Goal: Transaction & Acquisition: Purchase product/service

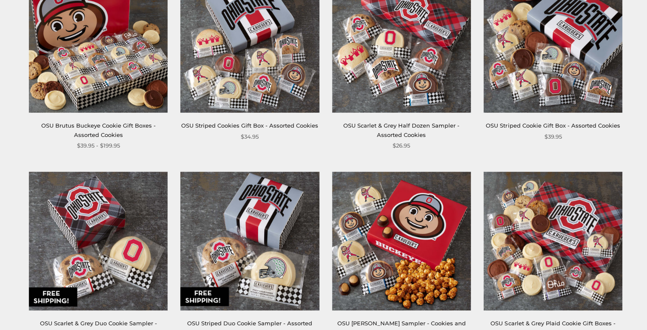
scroll to position [255, 0]
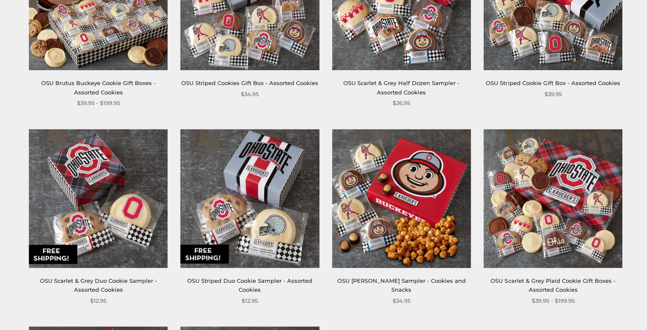
click at [426, 51] on img at bounding box center [401, 1] width 139 height 139
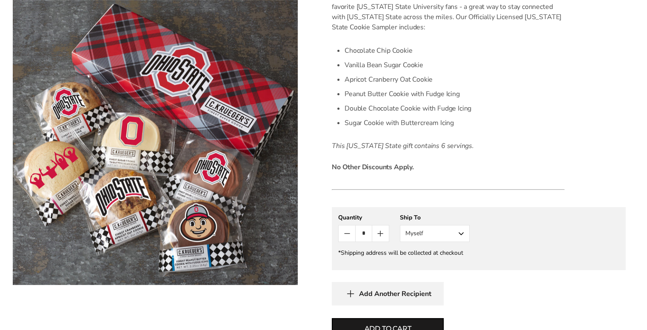
scroll to position [298, 0]
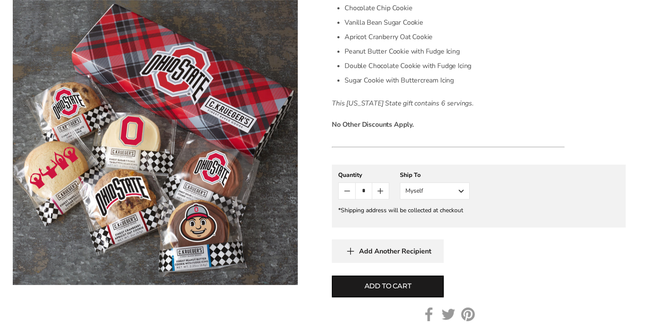
click at [460, 186] on button "Myself" at bounding box center [435, 190] width 70 height 17
click at [446, 220] on button "Other Recipient" at bounding box center [434, 222] width 69 height 15
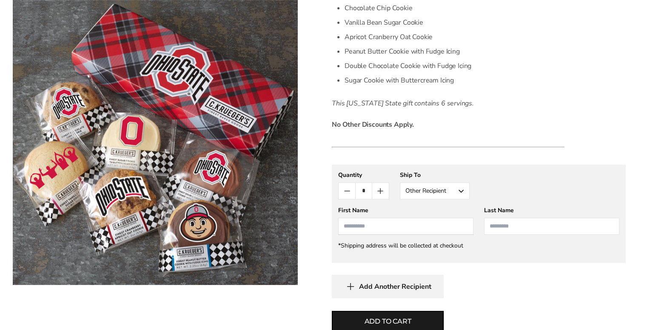
click at [427, 224] on input "First Name" at bounding box center [405, 226] width 135 height 17
type input "****"
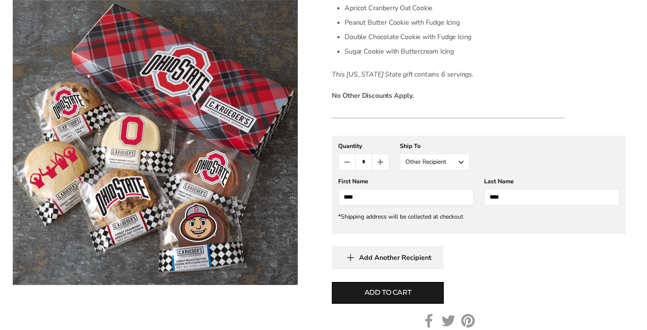
scroll to position [340, 0]
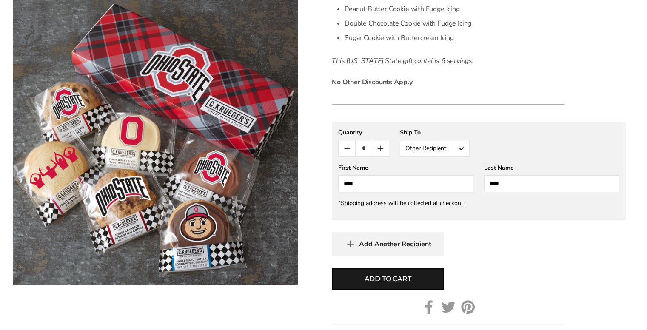
type input "****"
click at [432, 249] on button "Add Another Recipient" at bounding box center [388, 243] width 112 height 23
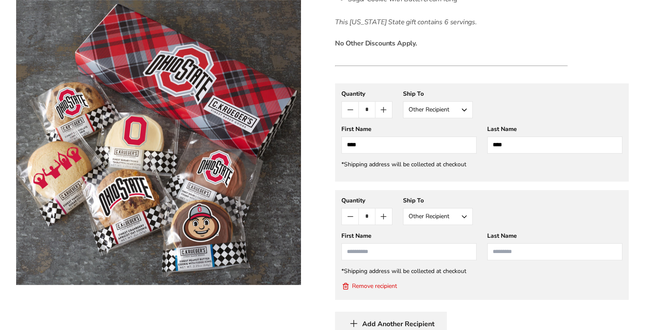
scroll to position [391, 0]
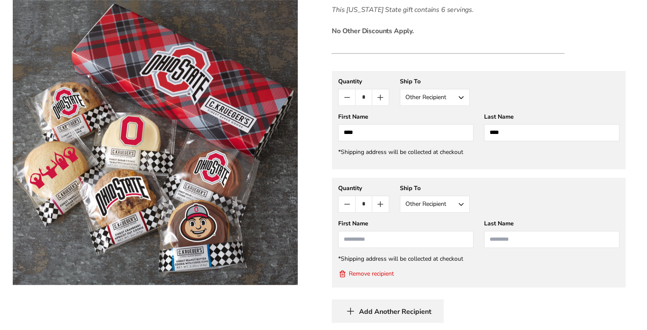
click at [439, 201] on button "Other Recipient" at bounding box center [435, 204] width 70 height 17
click at [437, 215] on button "Myself" at bounding box center [434, 220] width 69 height 15
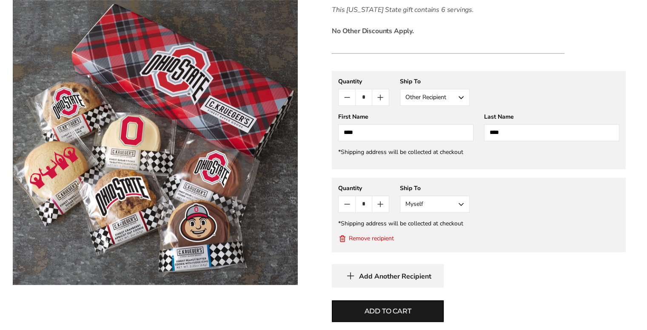
click at [437, 308] on button "Add to cart" at bounding box center [388, 311] width 112 height 22
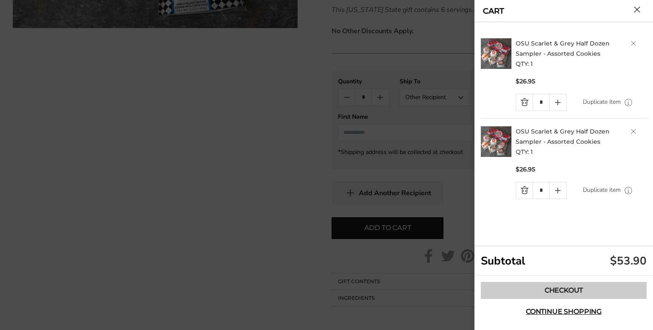
click at [541, 292] on link "Checkout" at bounding box center [564, 290] width 166 height 17
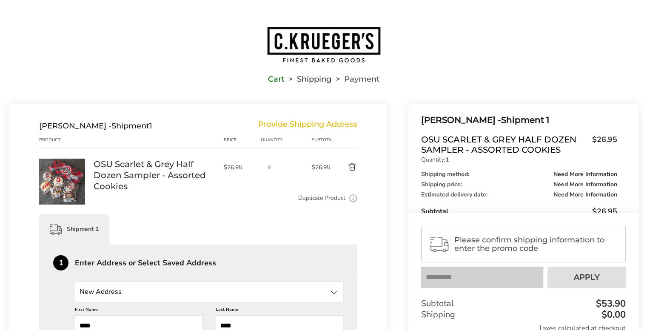
click at [484, 247] on span "Please confirm shipping information to enter the promo code" at bounding box center [536, 244] width 164 height 17
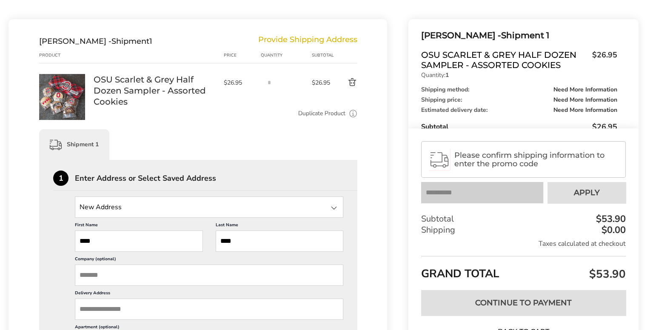
scroll to position [85, 0]
click at [134, 207] on input "State" at bounding box center [209, 206] width 268 height 21
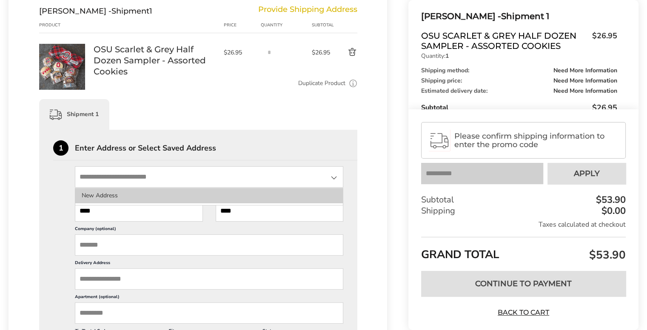
scroll to position [128, 0]
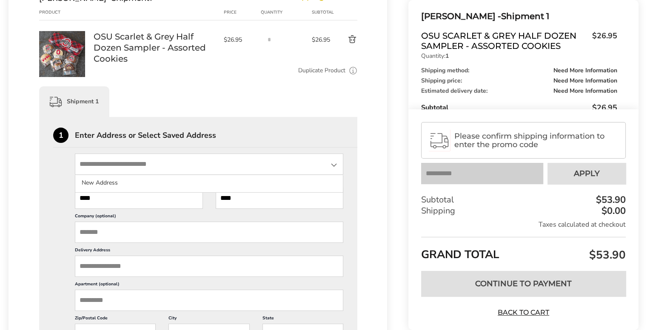
click at [125, 167] on input "State" at bounding box center [209, 163] width 268 height 21
click at [131, 167] on input "State" at bounding box center [209, 163] width 268 height 21
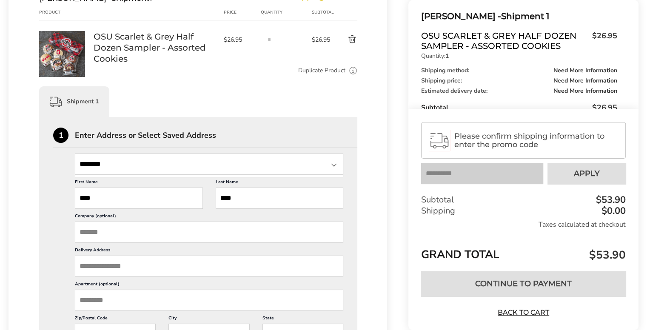
type input "*********"
drag, startPoint x: 114, startPoint y: 166, endPoint x: 66, endPoint y: 163, distance: 47.7
click at [69, 164] on div "New Address ********* First Name **** This is a required field Last Name **** T…" at bounding box center [198, 300] width 290 height 294
click at [327, 164] on input "State" at bounding box center [209, 163] width 268 height 21
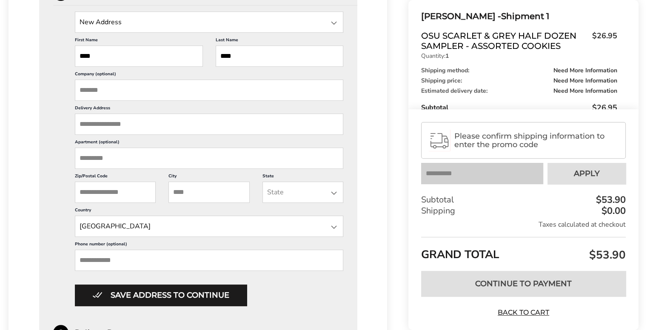
scroll to position [255, 0]
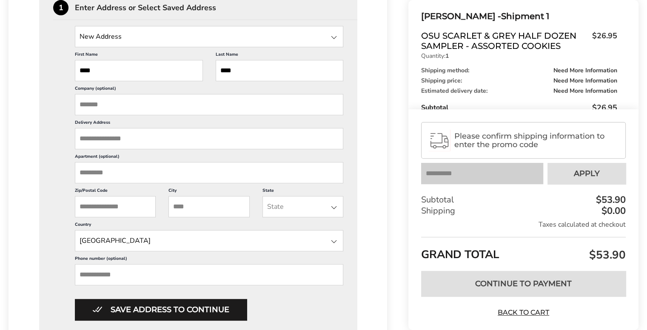
click at [120, 140] on input "Delivery Address" at bounding box center [209, 138] width 268 height 21
click at [132, 142] on input "Delivery Address" at bounding box center [209, 138] width 268 height 21
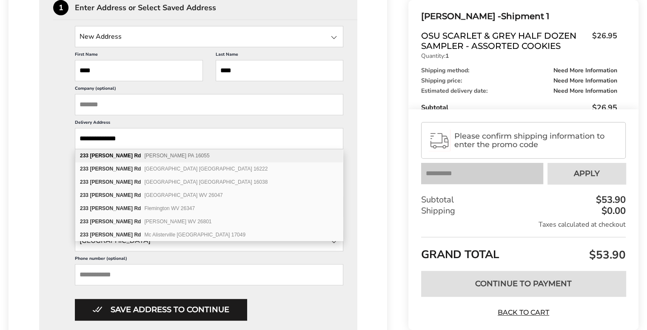
click at [157, 140] on input "**********" at bounding box center [209, 138] width 268 height 21
type input "**********"
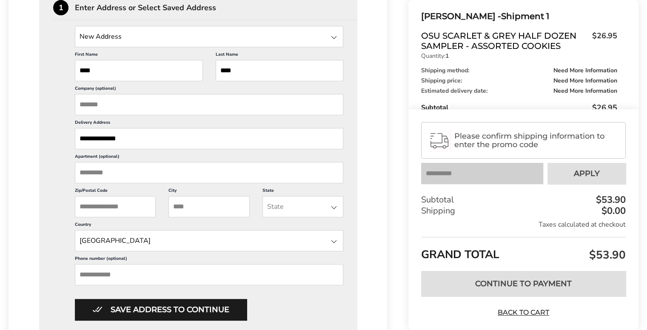
click at [108, 206] on input "Zip/Postal Code" at bounding box center [115, 206] width 81 height 21
type input "*****"
type input "**"
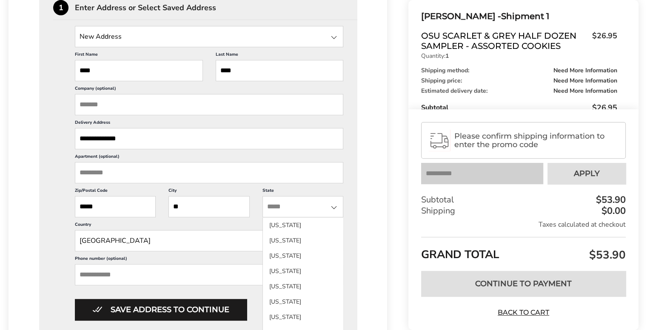
type input "*"
click at [275, 279] on li "Pennsylvania" at bounding box center [303, 286] width 80 height 15
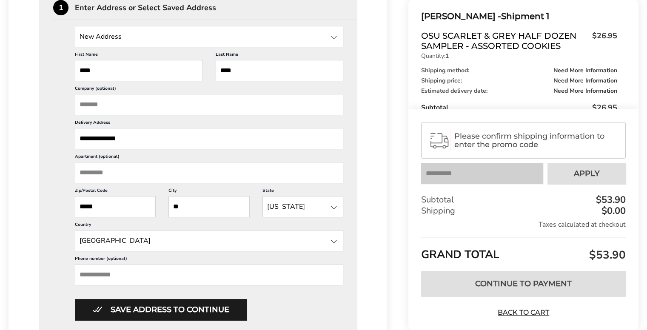
drag, startPoint x: 182, startPoint y: 206, endPoint x: 160, endPoint y: 208, distance: 21.7
click at [163, 208] on div "**********" at bounding box center [209, 183] width 268 height 273
type input "*****"
drag, startPoint x: 126, startPoint y: 207, endPoint x: 65, endPoint y: 210, distance: 61.3
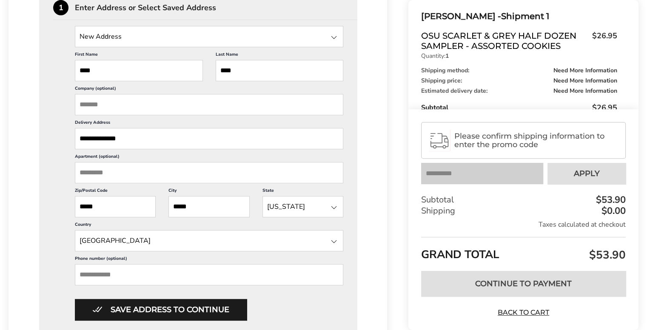
click at [65, 210] on div "**********" at bounding box center [198, 173] width 290 height 294
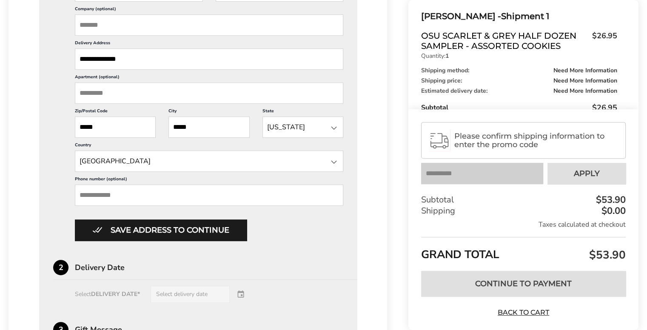
scroll to position [340, 0]
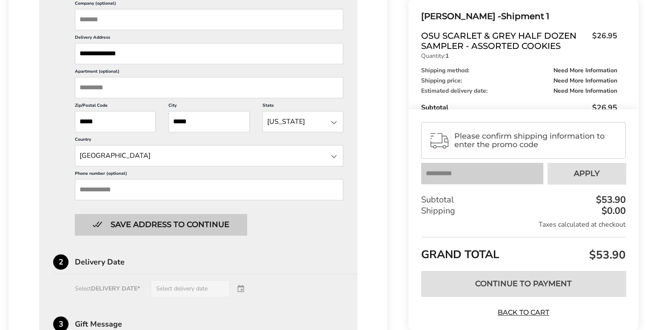
type input "*****"
click at [93, 232] on button "Save address to continue" at bounding box center [161, 224] width 172 height 21
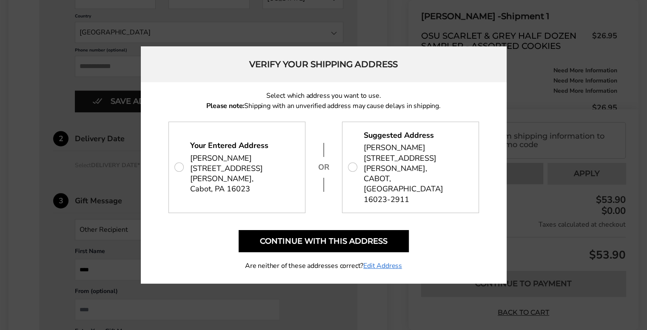
scroll to position [468, 0]
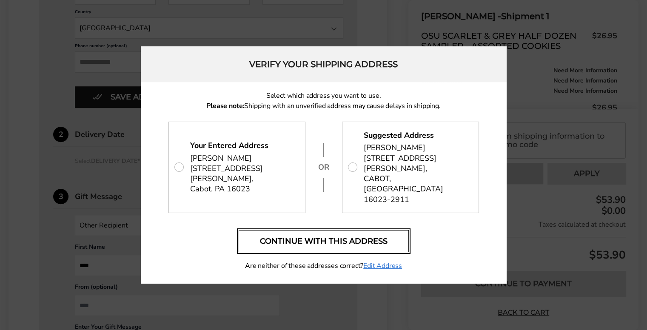
click at [315, 230] on button "Continue with this address" at bounding box center [324, 241] width 170 height 22
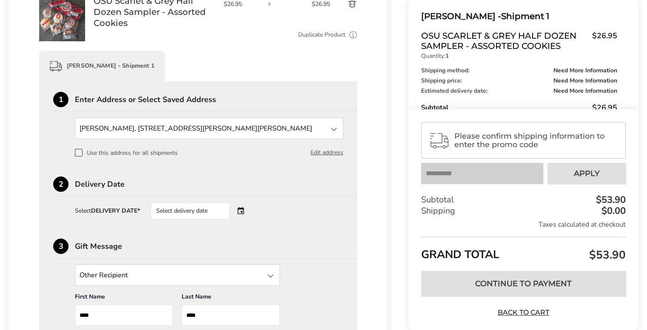
scroll to position [189, 0]
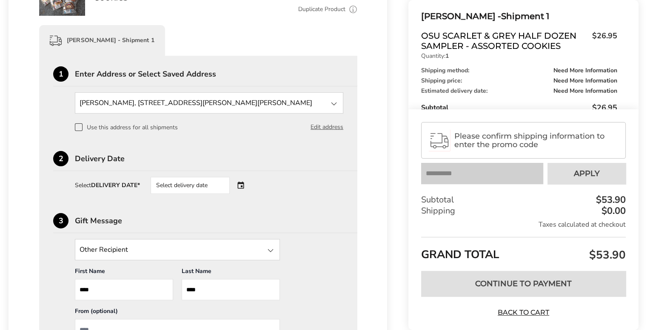
click at [196, 186] on div "Select delivery date" at bounding box center [190, 185] width 79 height 17
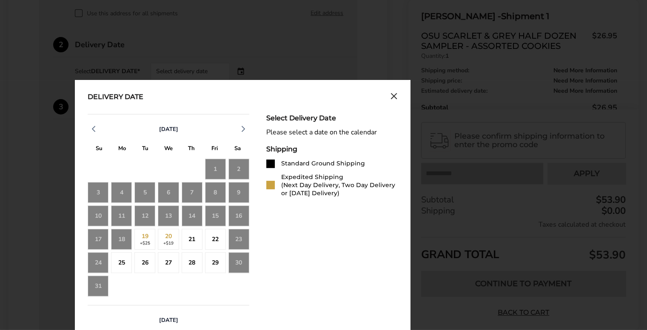
scroll to position [316, 0]
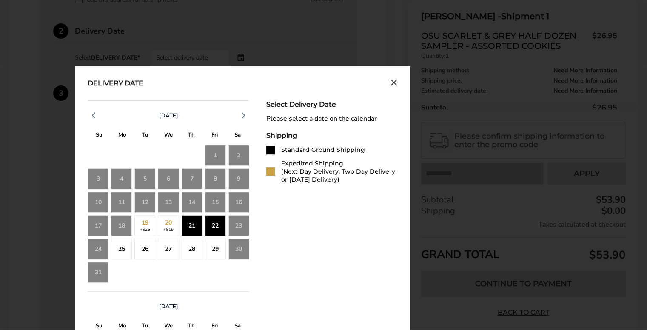
click at [206, 228] on div "22" at bounding box center [215, 225] width 21 height 21
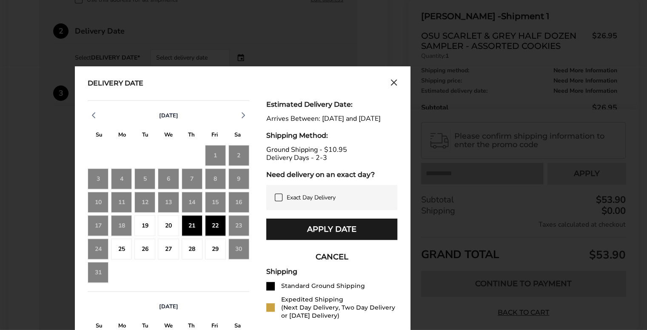
click at [393, 82] on icon "Close calendar" at bounding box center [393, 82] width 7 height 7
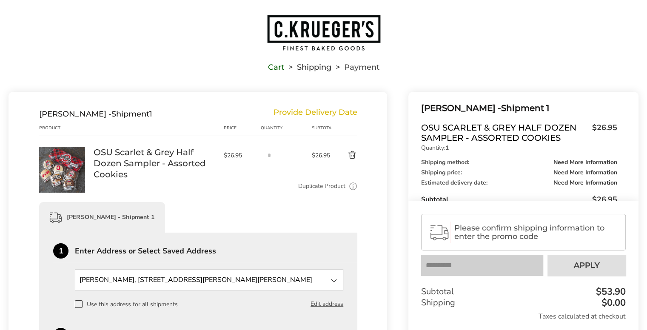
scroll to position [0, 0]
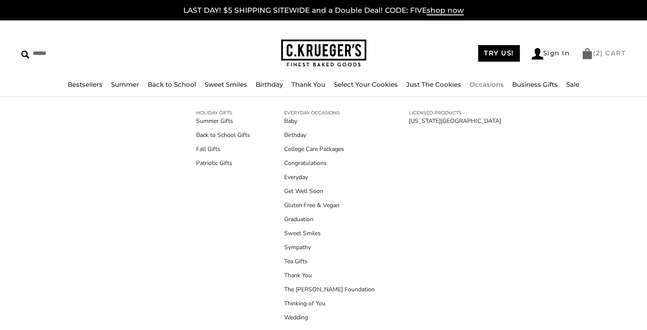
click at [585, 51] on img at bounding box center [586, 53] width 11 height 11
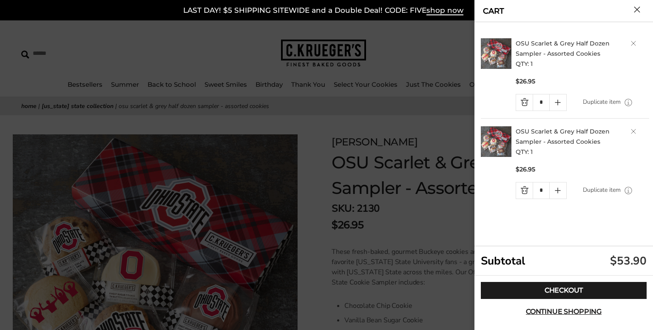
click at [627, 135] on h2 "OSU Scarlet & Grey Half Dozen Sampler - Assorted Cookies QTY: 1" at bounding box center [582, 141] width 133 height 31
click at [633, 131] on link "Delete product" at bounding box center [633, 131] width 5 height 5
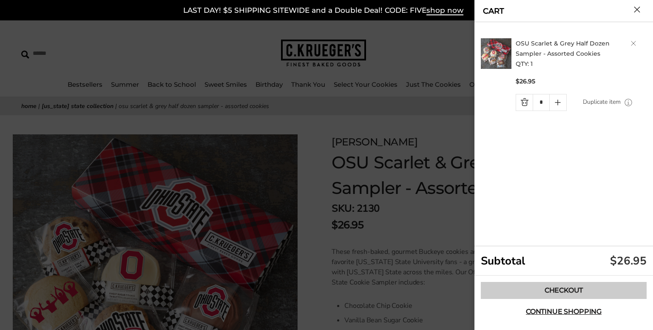
click at [588, 288] on link "Checkout" at bounding box center [564, 290] width 166 height 17
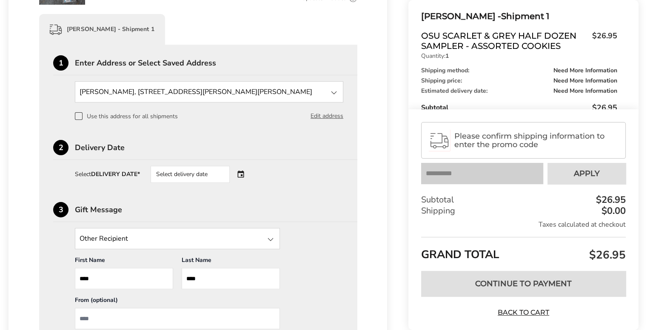
scroll to position [213, 0]
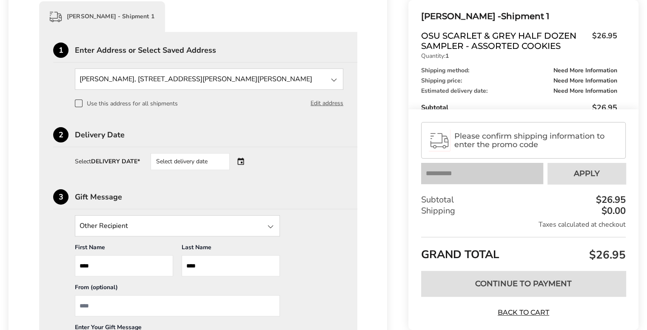
click at [238, 159] on div "Select delivery date" at bounding box center [202, 161] width 103 height 17
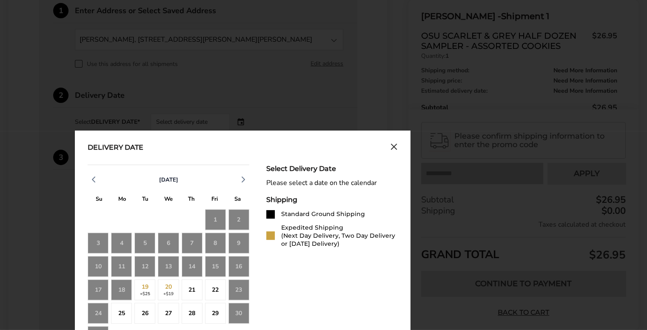
scroll to position [298, 0]
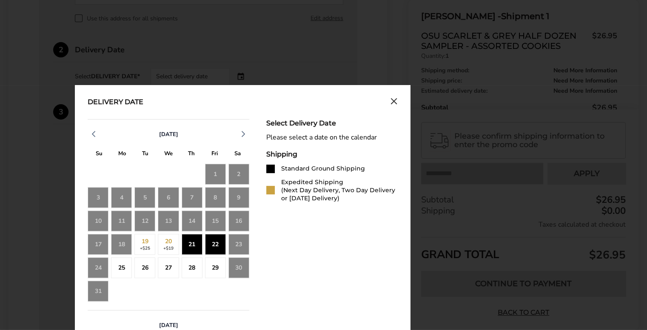
click at [206, 244] on div "22" at bounding box center [215, 244] width 21 height 21
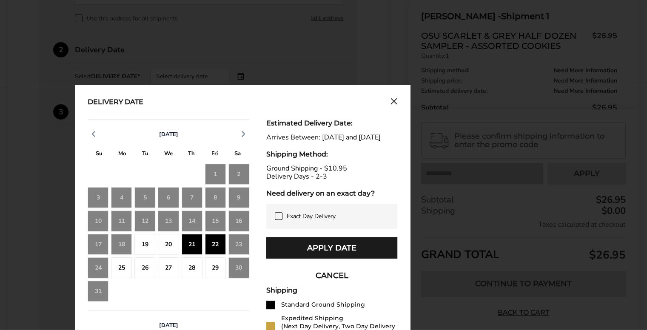
click at [145, 244] on div "19" at bounding box center [144, 244] width 21 height 21
click at [213, 245] on div "22" at bounding box center [215, 244] width 21 height 21
click at [171, 242] on div "20" at bounding box center [168, 244] width 21 height 21
click at [196, 239] on div "21" at bounding box center [192, 244] width 21 height 21
click at [210, 242] on div "22" at bounding box center [215, 244] width 21 height 21
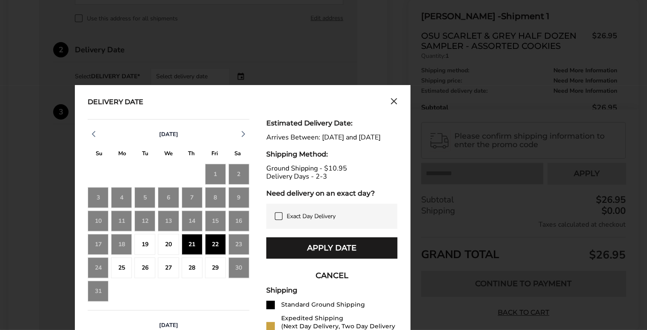
click at [145, 246] on div "19" at bounding box center [144, 244] width 21 height 21
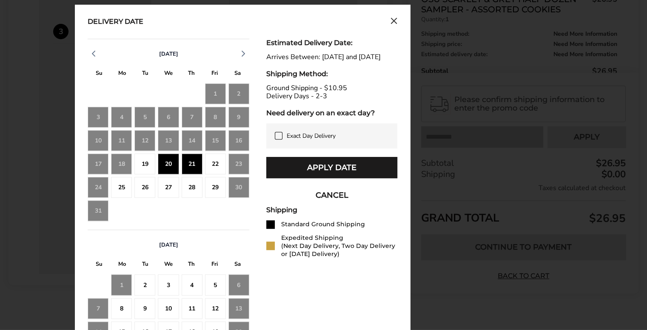
scroll to position [383, 0]
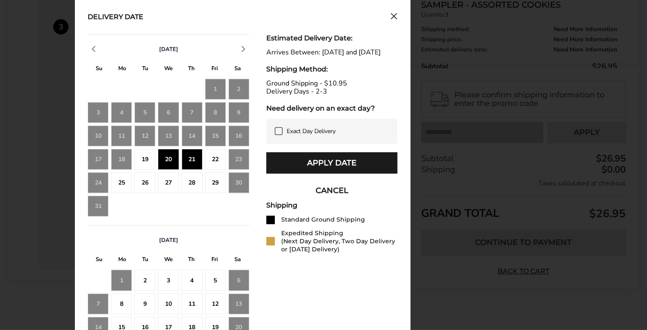
click at [148, 162] on div "19" at bounding box center [144, 159] width 21 height 21
click at [147, 165] on div "19" at bounding box center [144, 159] width 21 height 21
click at [170, 162] on div "20" at bounding box center [168, 159] width 21 height 21
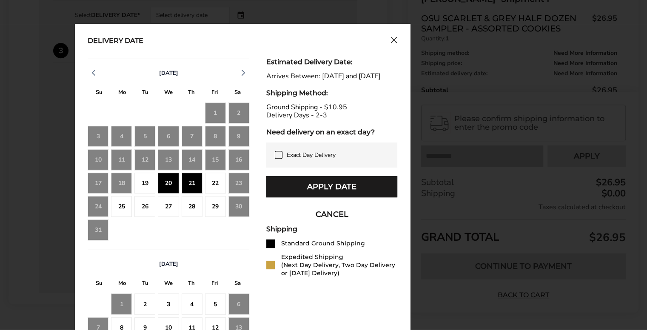
scroll to position [372, 0]
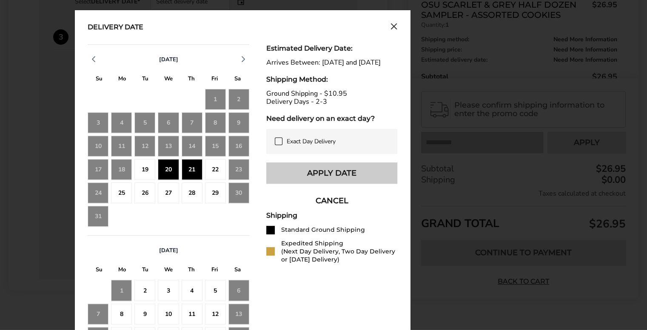
click at [317, 184] on button "Apply Date" at bounding box center [331, 172] width 131 height 21
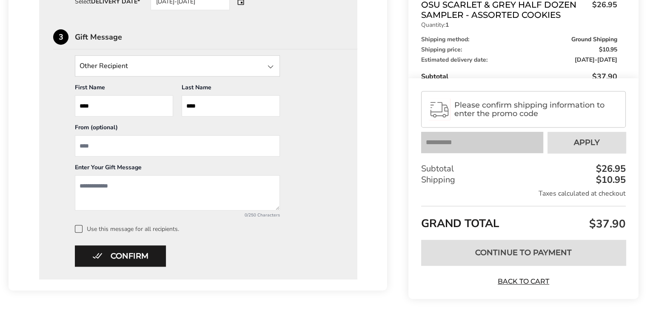
click at [143, 146] on input "From" at bounding box center [177, 145] width 205 height 21
type input "**********"
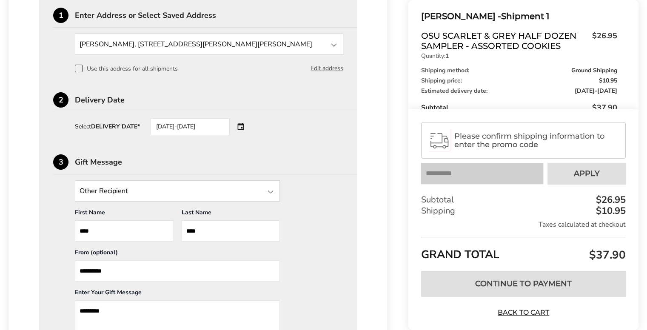
scroll to position [330, 0]
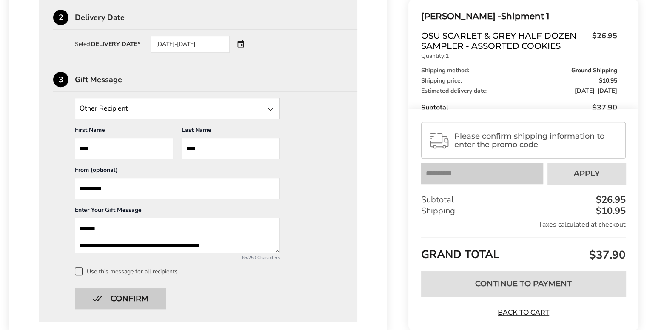
type textarea "**********"
click at [131, 298] on button "Confirm" at bounding box center [120, 298] width 91 height 21
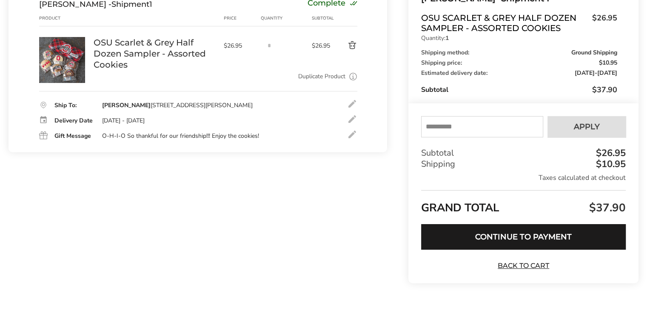
scroll to position [121, 0]
click at [500, 125] on input "text" at bounding box center [482, 126] width 122 height 21
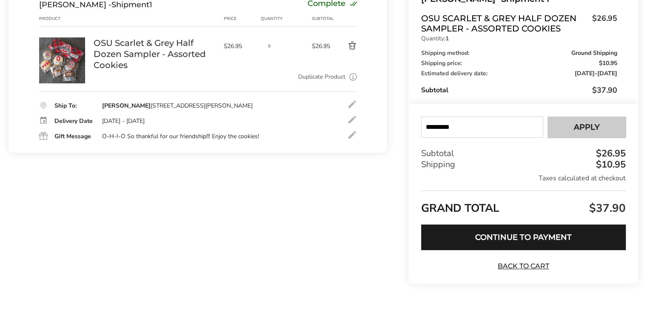
type input "*********"
click at [612, 127] on button "Apply" at bounding box center [586, 126] width 78 height 21
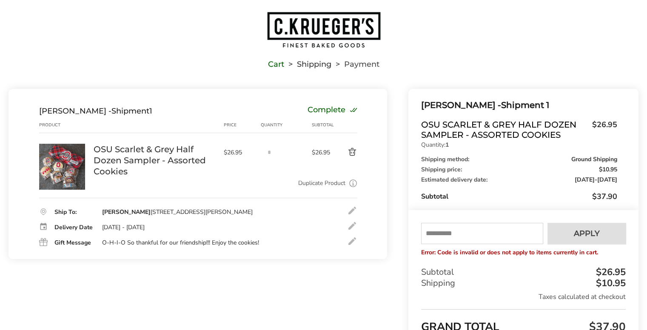
scroll to position [0, 0]
